Goal: Task Accomplishment & Management: Complete application form

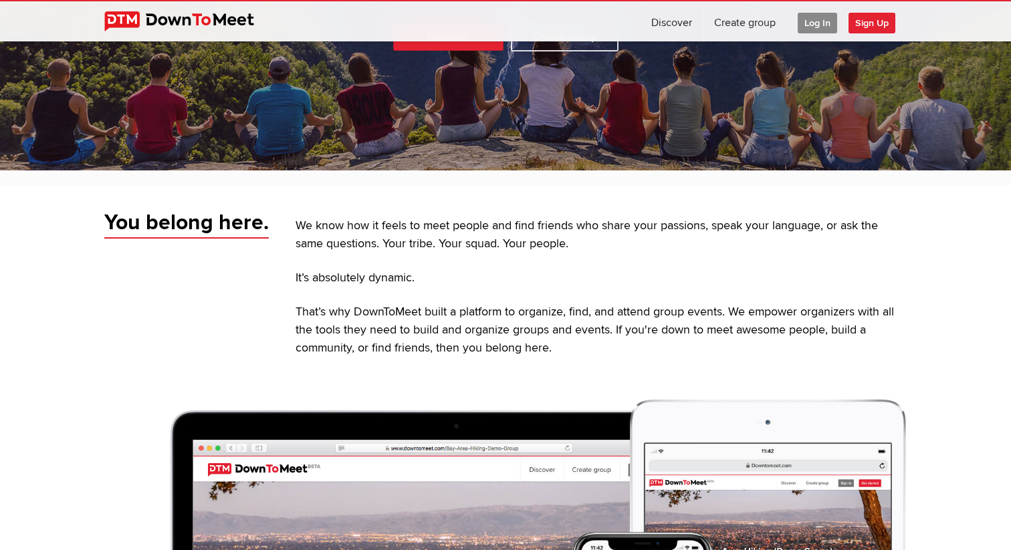
scroll to position [321, 0]
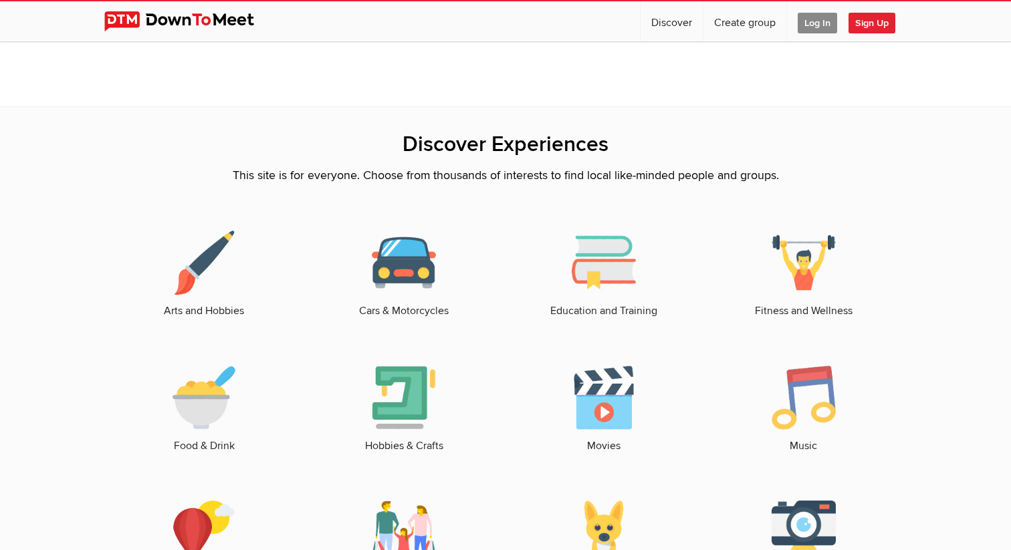
scroll to position [1672, 0]
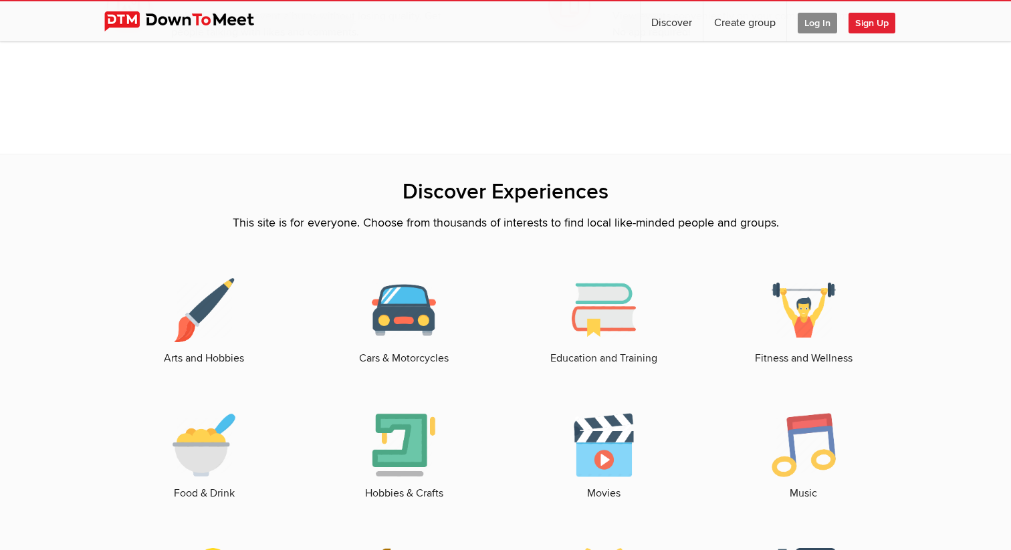
click at [679, 28] on span "Sign Up" at bounding box center [872, 23] width 47 height 21
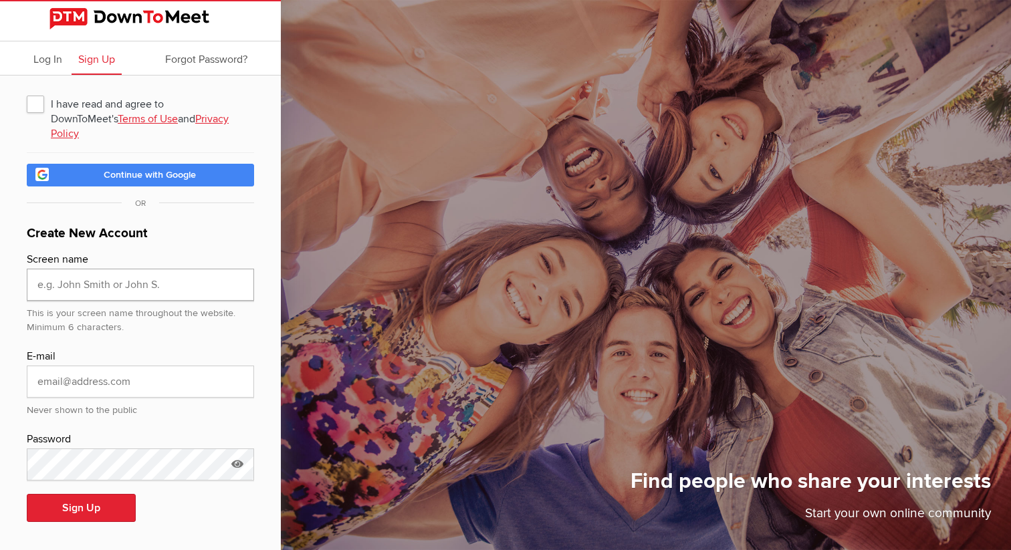
click at [107, 273] on input "text" at bounding box center [140, 285] width 227 height 32
type input "j"
type input "Justin Jennings"
type input "[EMAIL_ADDRESS][DOMAIN_NAME]"
click at [237, 457] on icon at bounding box center [237, 464] width 20 height 31
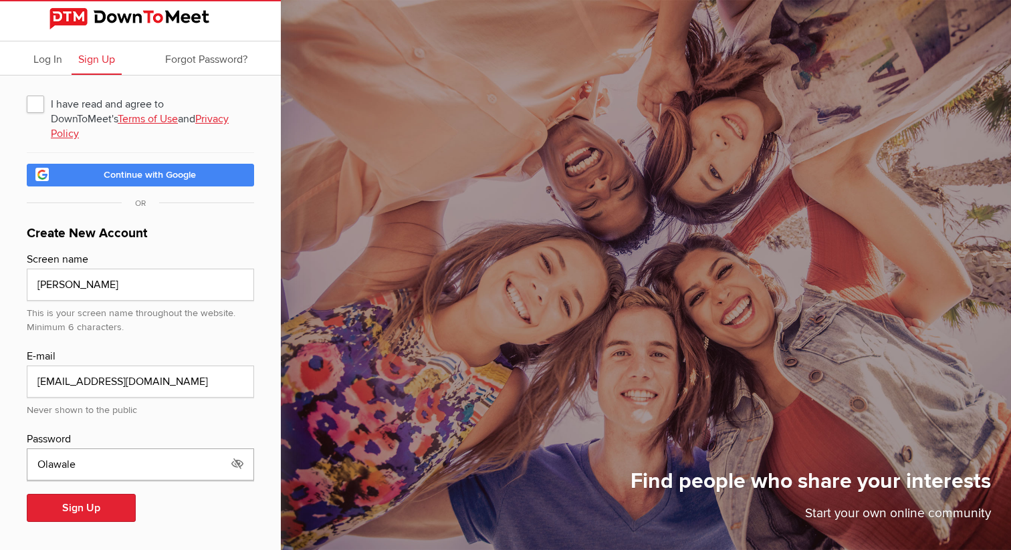
click at [150, 454] on input "Olawale" at bounding box center [140, 465] width 227 height 32
type input "Olawalebakare123@"
click at [114, 467] on button "Sign Up" at bounding box center [81, 508] width 109 height 28
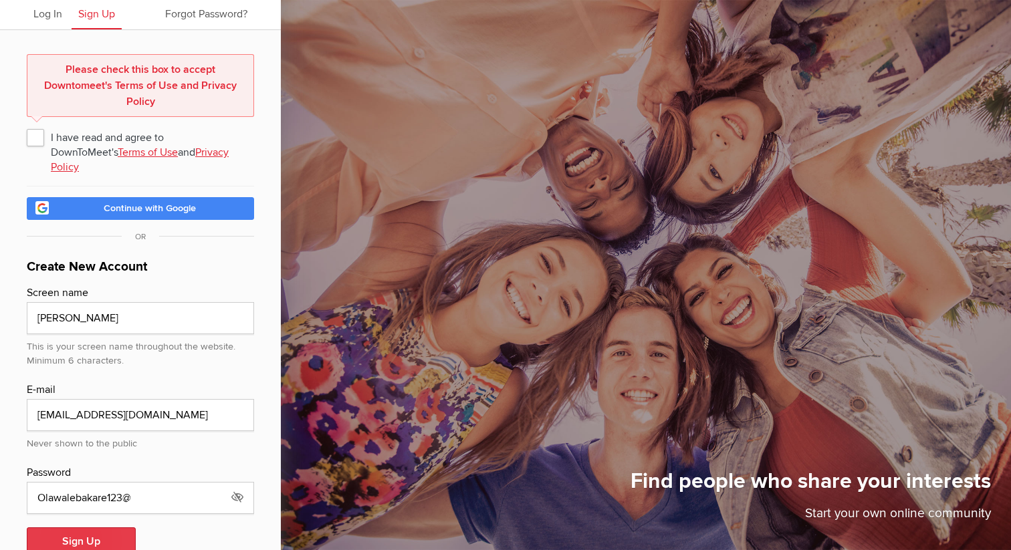
scroll to position [66, 0]
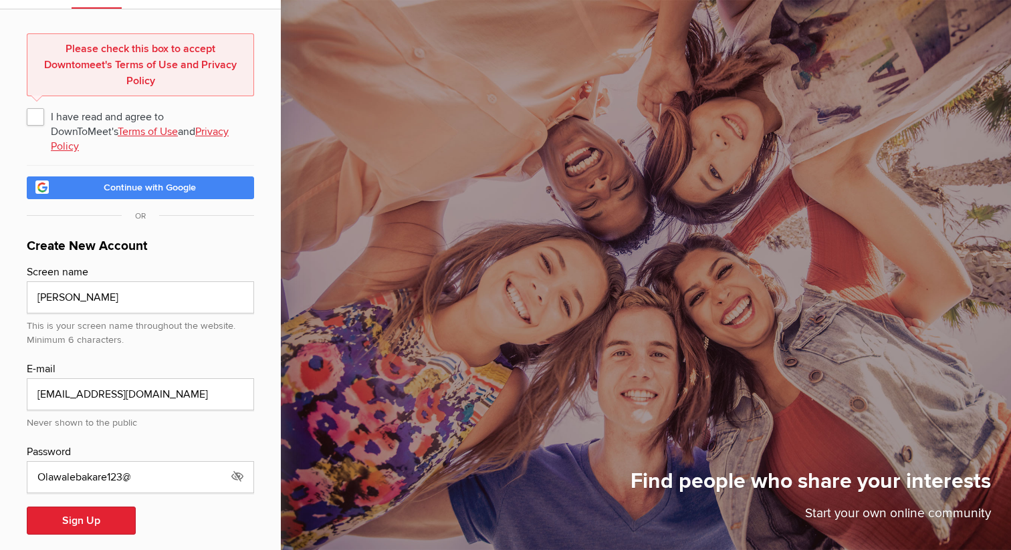
click at [34, 122] on span "I have read and agree to DownToMeet's Terms of Use and Privacy Policy" at bounding box center [140, 116] width 227 height 24
click at [27, 104] on input "I have read and agree to DownToMeet's Terms of Use and Privacy Policy" at bounding box center [26, 104] width 1 height 1
checkbox input "true"
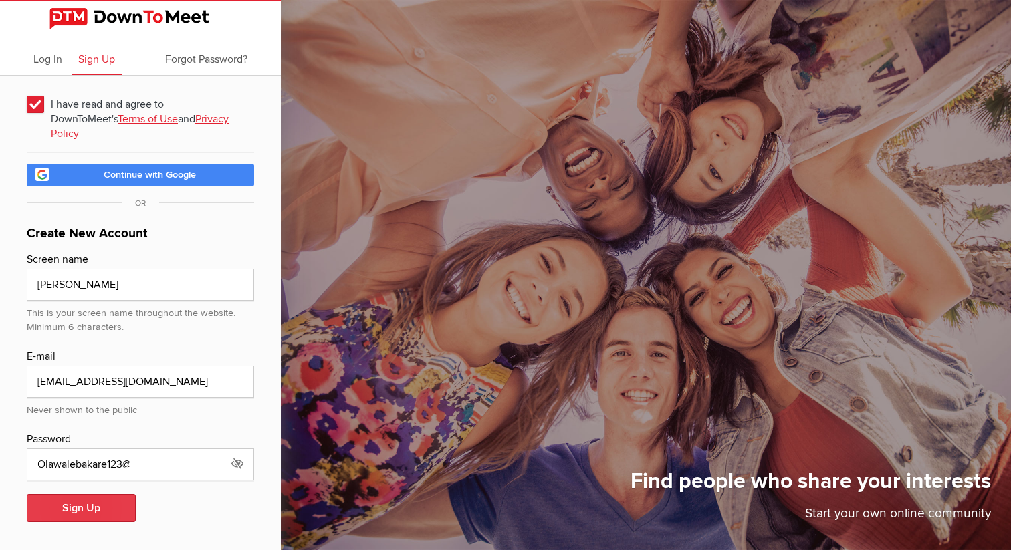
click at [87, 467] on button "Sign Up" at bounding box center [81, 508] width 109 height 28
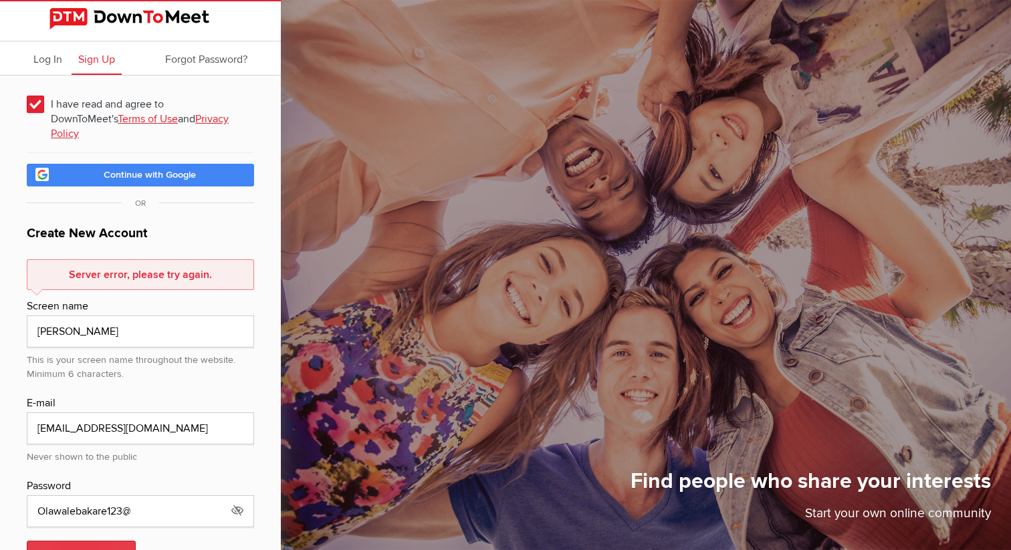
scroll to position [36, 0]
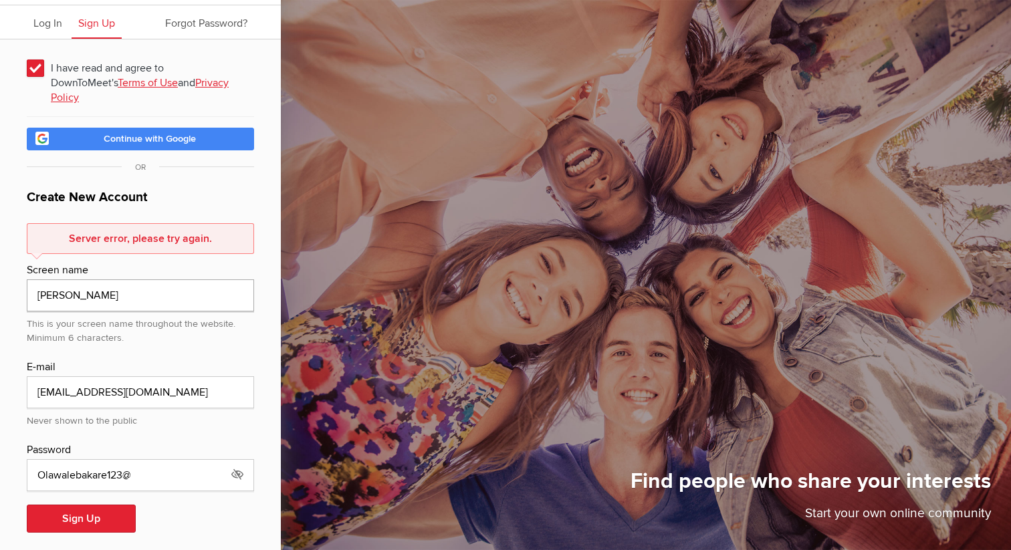
drag, startPoint x: 117, startPoint y: 278, endPoint x: 70, endPoint y: 284, distance: 47.9
click at [70, 284] on input "Justin Jennings" at bounding box center [140, 296] width 227 height 32
type input "Justin"
click at [80, 467] on button "Sign Up" at bounding box center [81, 519] width 109 height 28
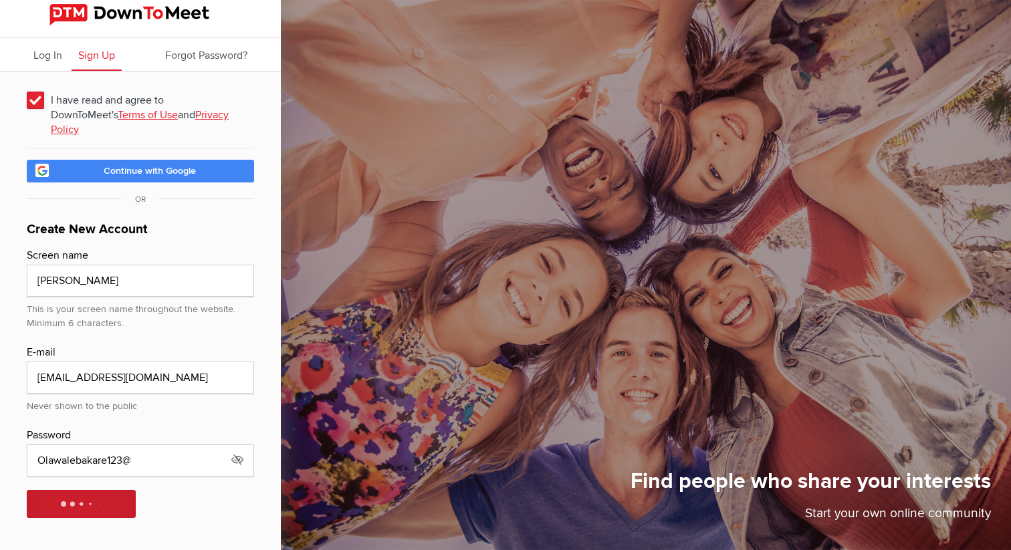
scroll to position [0, 0]
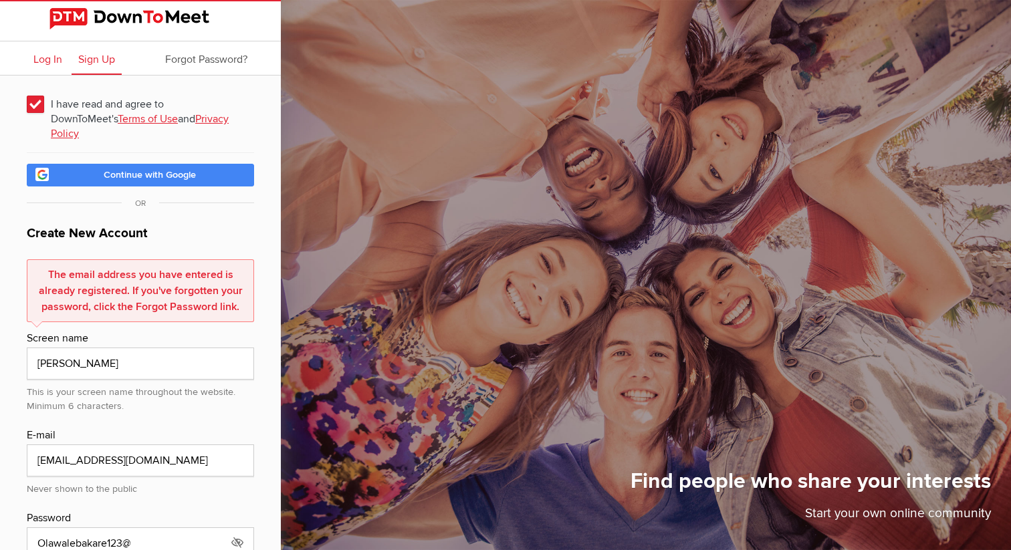
click at [41, 59] on span "Log In" at bounding box center [47, 59] width 29 height 13
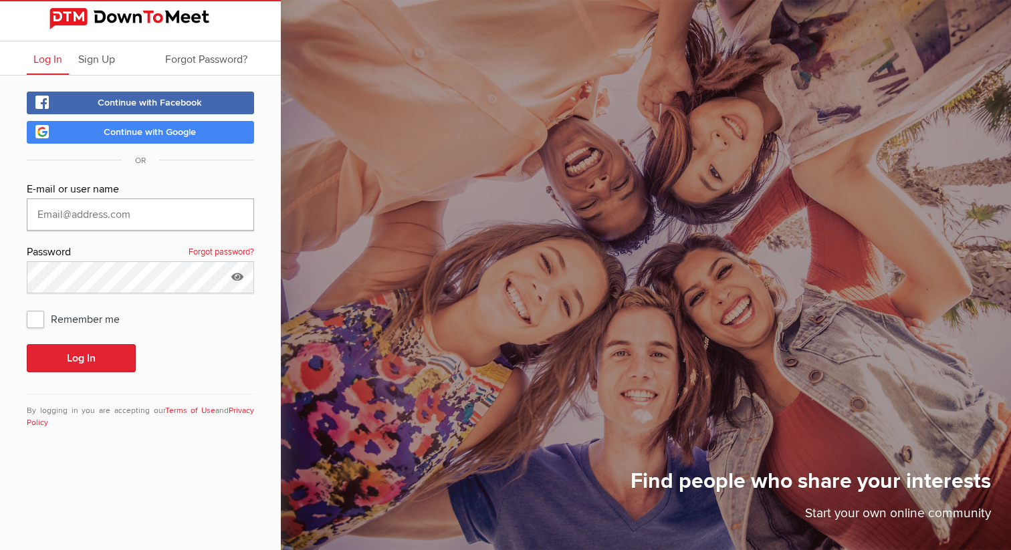
click at [106, 215] on input "text" at bounding box center [140, 215] width 227 height 32
type input "[EMAIL_ADDRESS][DOMAIN_NAME]"
click at [239, 271] on icon at bounding box center [237, 276] width 20 height 31
click at [88, 268] on input "Olawale" at bounding box center [140, 277] width 227 height 32
click at [94, 270] on input "Olawale" at bounding box center [140, 277] width 227 height 32
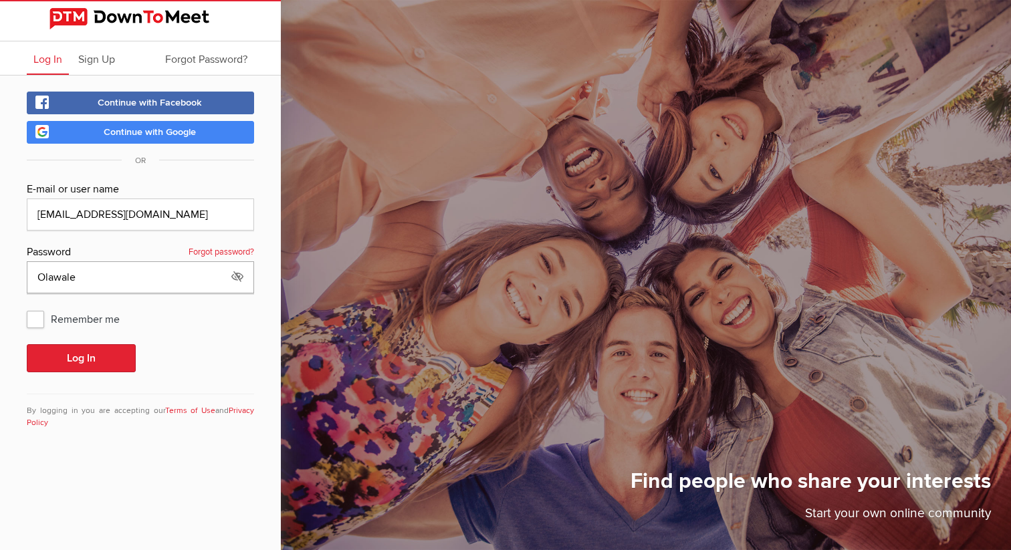
click at [94, 270] on input "Olawale" at bounding box center [140, 277] width 227 height 32
click at [102, 288] on input "Olawale" at bounding box center [140, 277] width 227 height 32
type input "Olawalebakare123@"
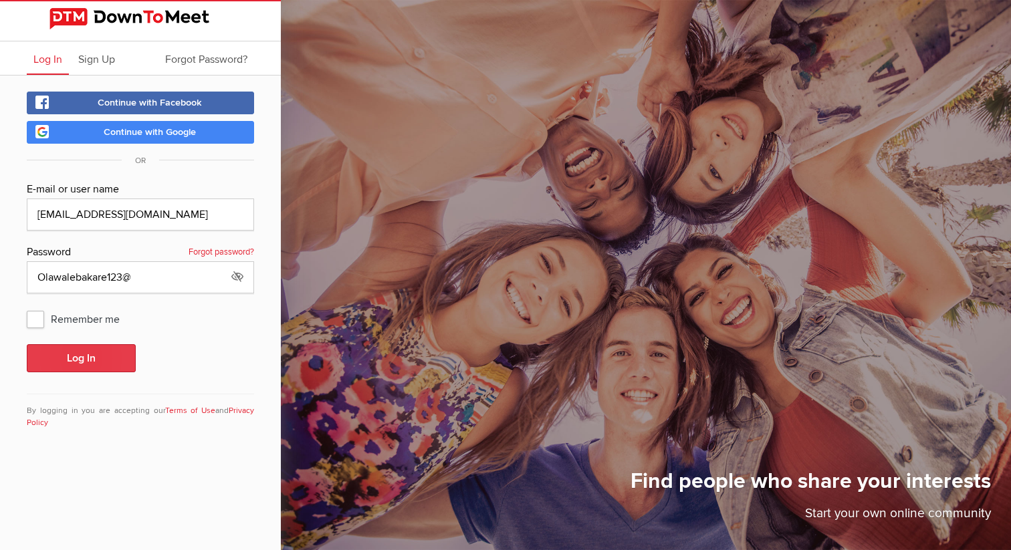
click at [98, 354] on button "Log In" at bounding box center [81, 358] width 109 height 28
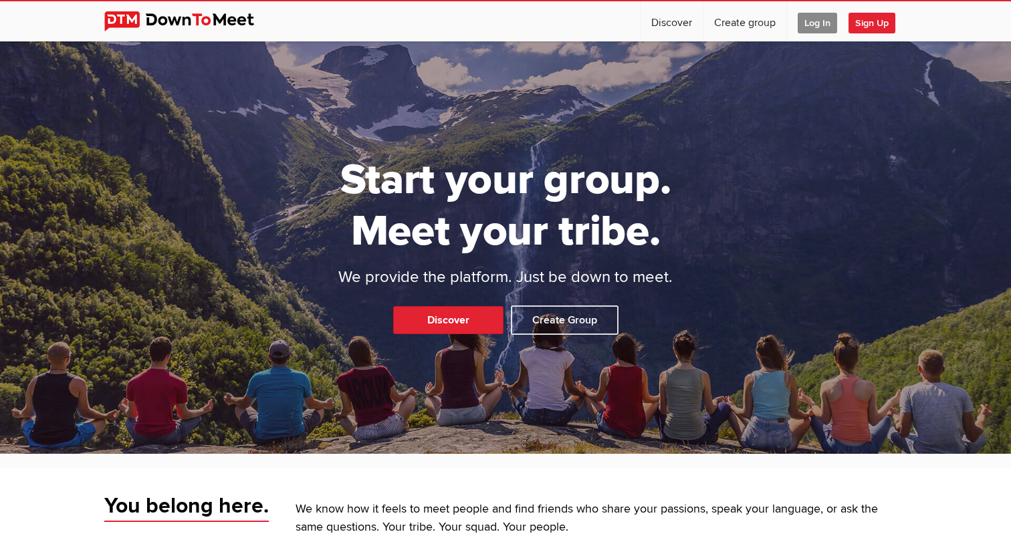
click at [816, 26] on span "Log In" at bounding box center [817, 23] width 39 height 21
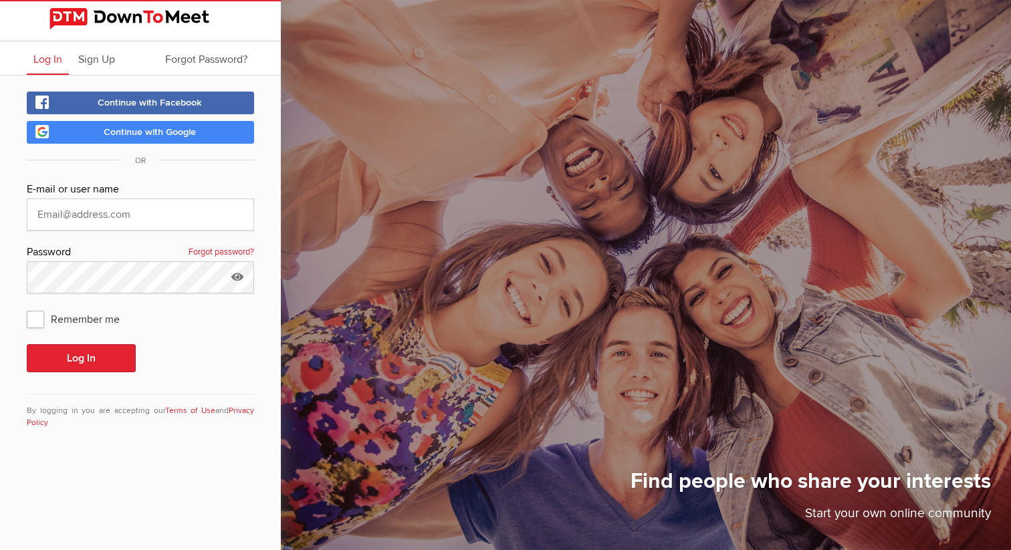
click at [33, 245] on div "Password Forgot password?" at bounding box center [140, 252] width 227 height 17
click at [56, 211] on input "text" at bounding box center [140, 215] width 227 height 32
type input "[EMAIL_ADDRESS][DOMAIN_NAME]"
click at [80, 356] on button "Log In" at bounding box center [81, 358] width 109 height 28
